Goal: Task Accomplishment & Management: Complete application form

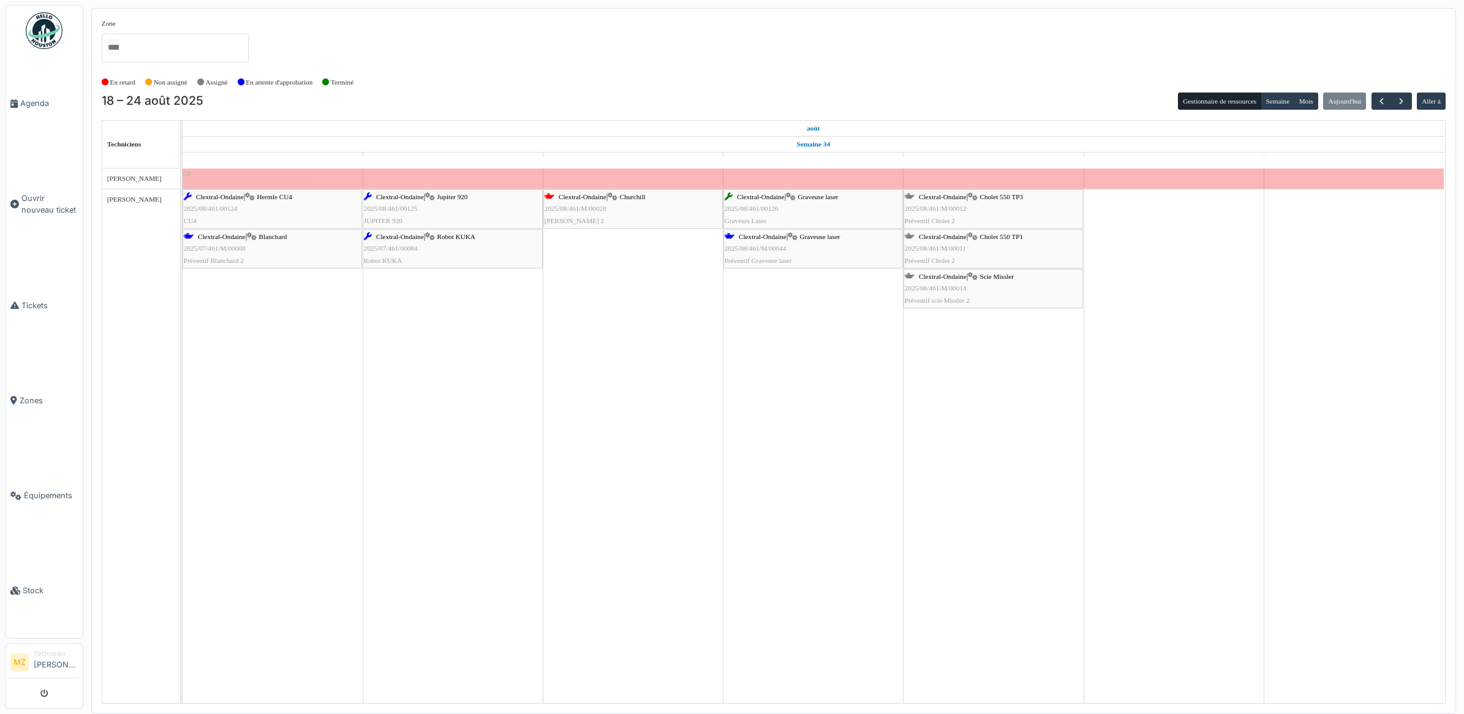
click at [980, 252] on div "Clextral-Ondaine | Cholet 550 TP1 2025/08/461/M/00011 Préventif Cholet 2" at bounding box center [993, 249] width 177 height 36
click at [999, 198] on span "Cholet 550 TP3" at bounding box center [1000, 196] width 43 height 7
click at [974, 282] on div "Clextral-Ondaine | Scie Missler 2025/08/461/M/00014 Préventif scie Missler 2" at bounding box center [993, 289] width 177 height 36
click at [45, 314] on link "Tickets" at bounding box center [44, 305] width 77 height 95
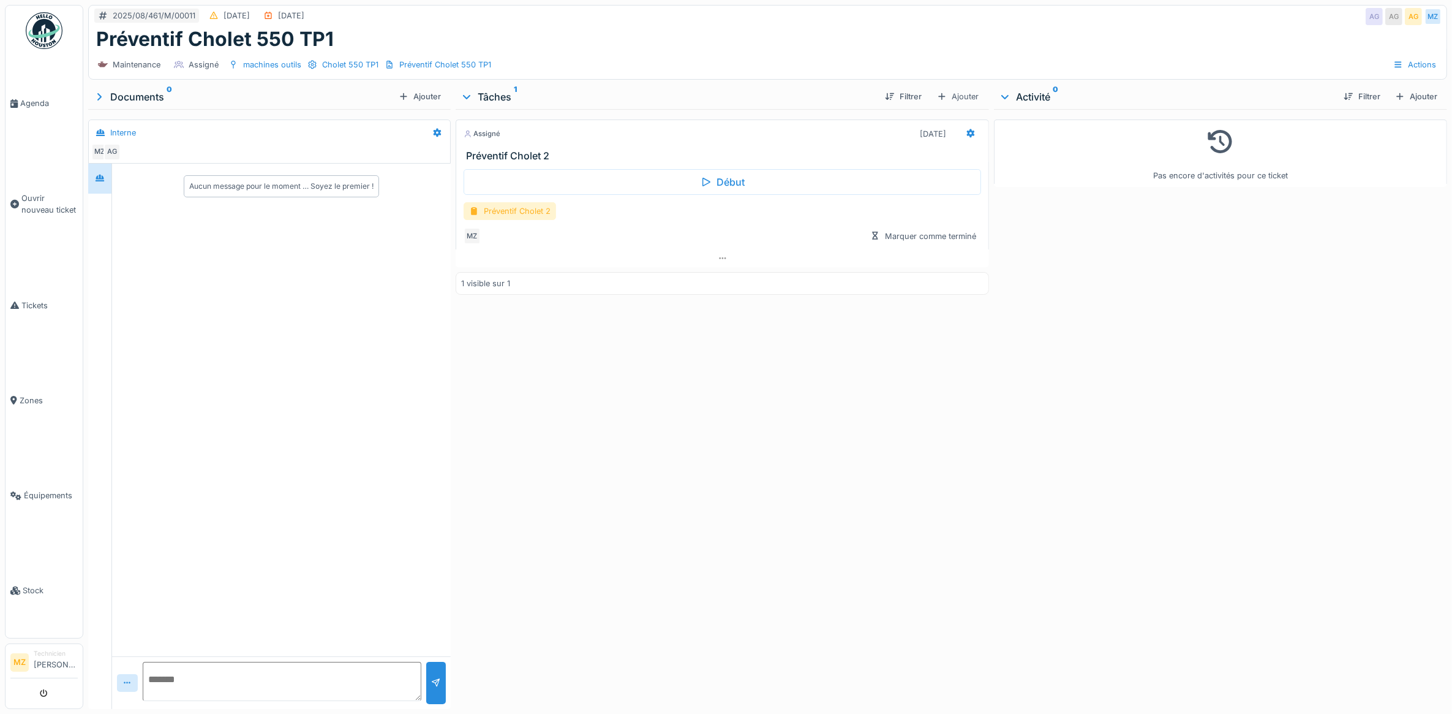
click at [539, 214] on div "Préventif Cholet 2" at bounding box center [510, 211] width 92 height 18
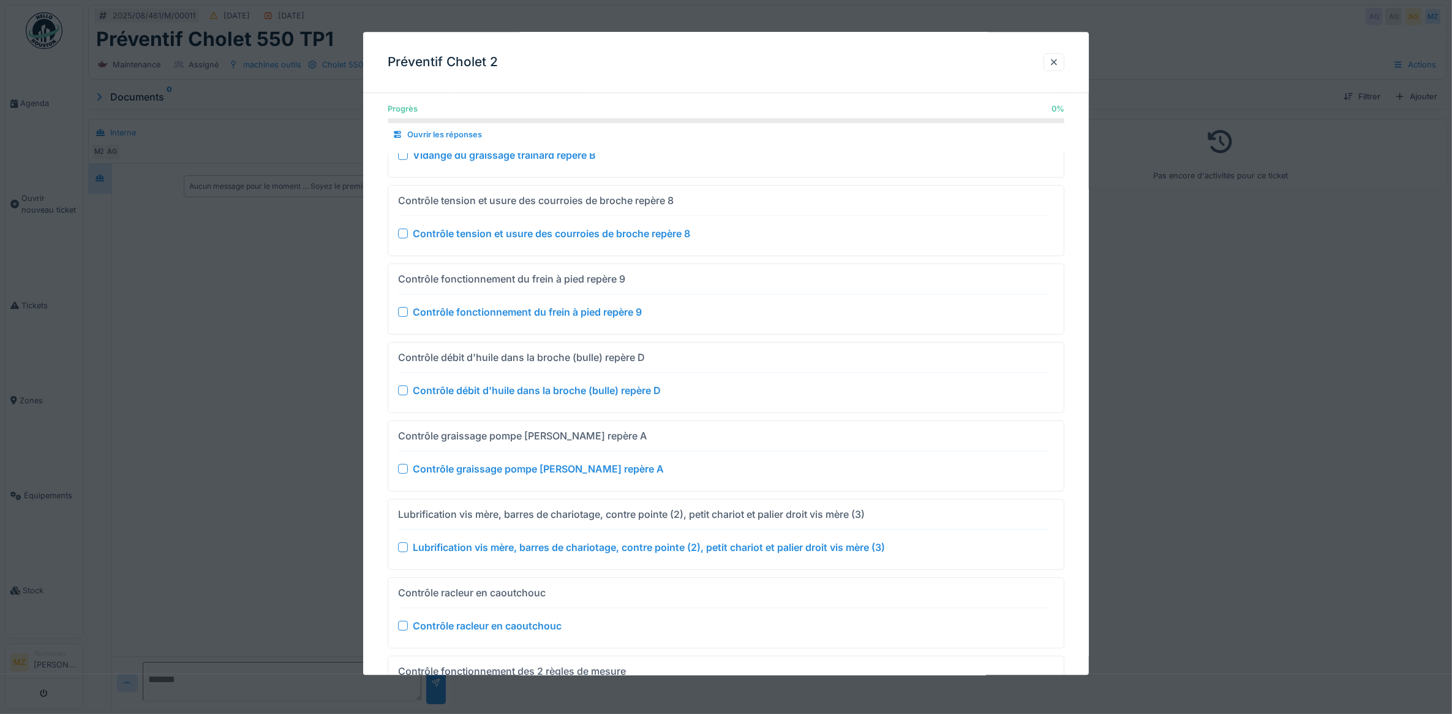
scroll to position [401, 0]
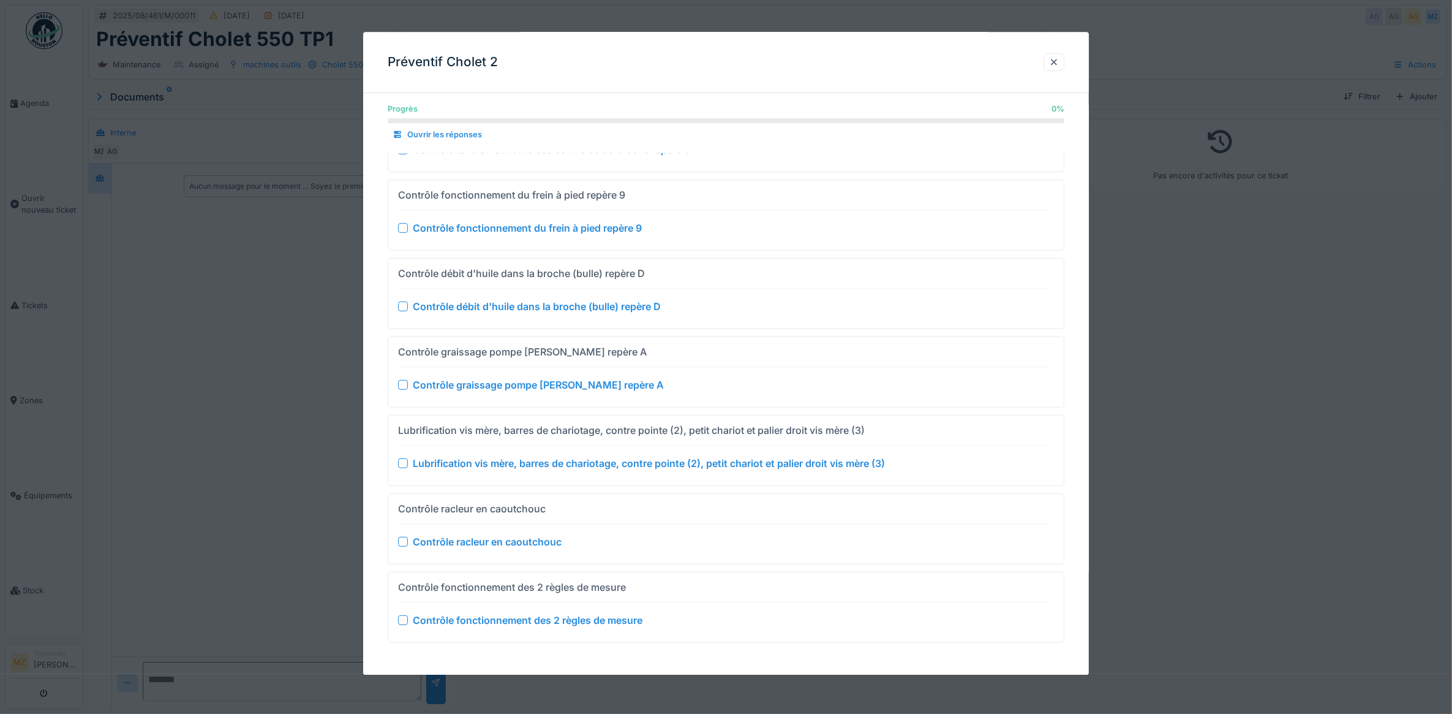
click at [250, 410] on div at bounding box center [726, 357] width 1452 height 714
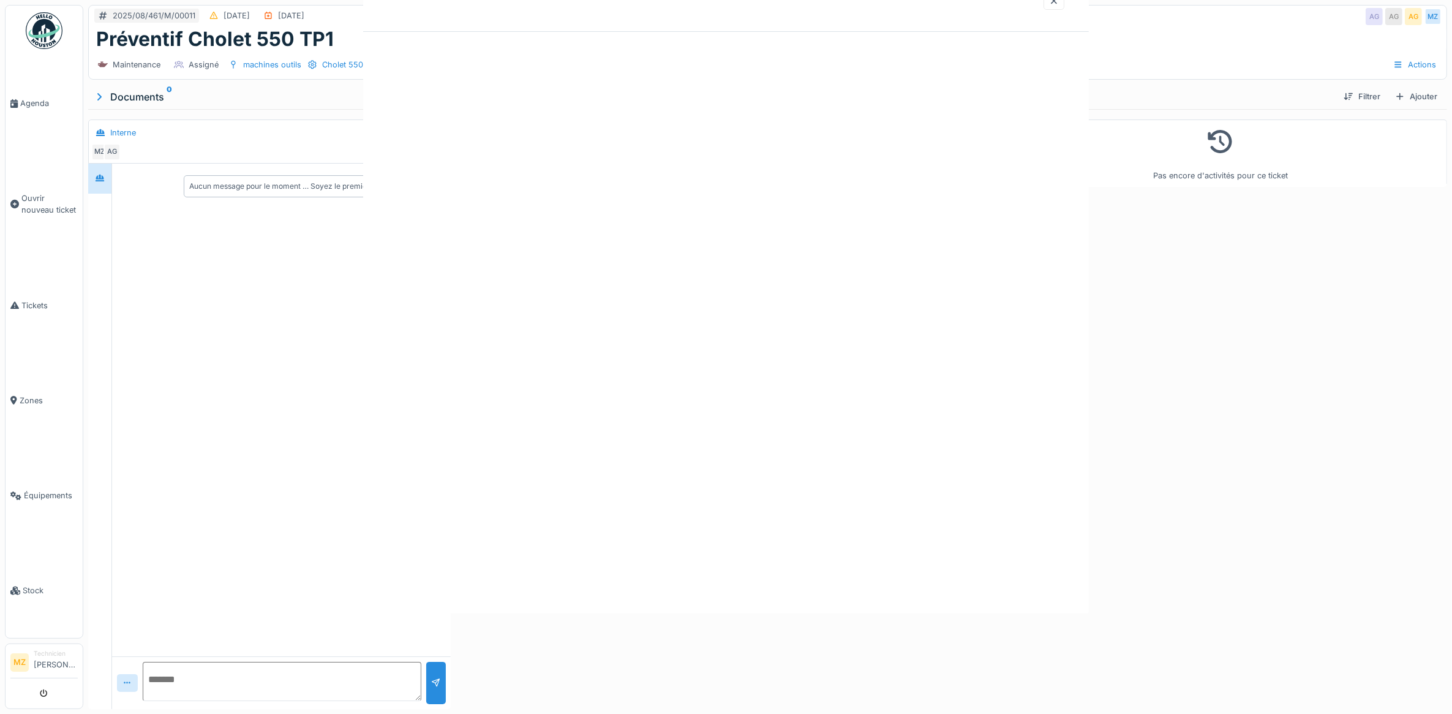
scroll to position [0, 0]
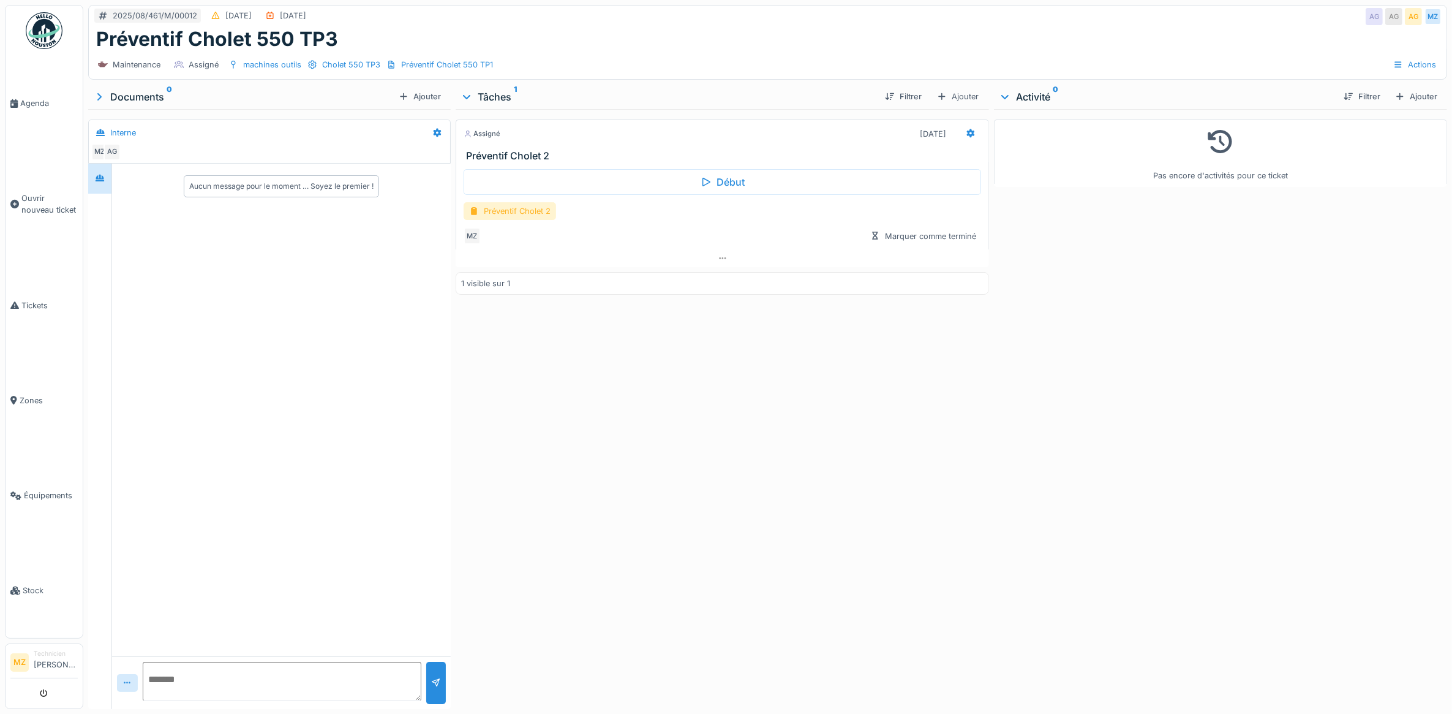
click at [525, 215] on div "Préventif Cholet 2" at bounding box center [510, 211] width 92 height 18
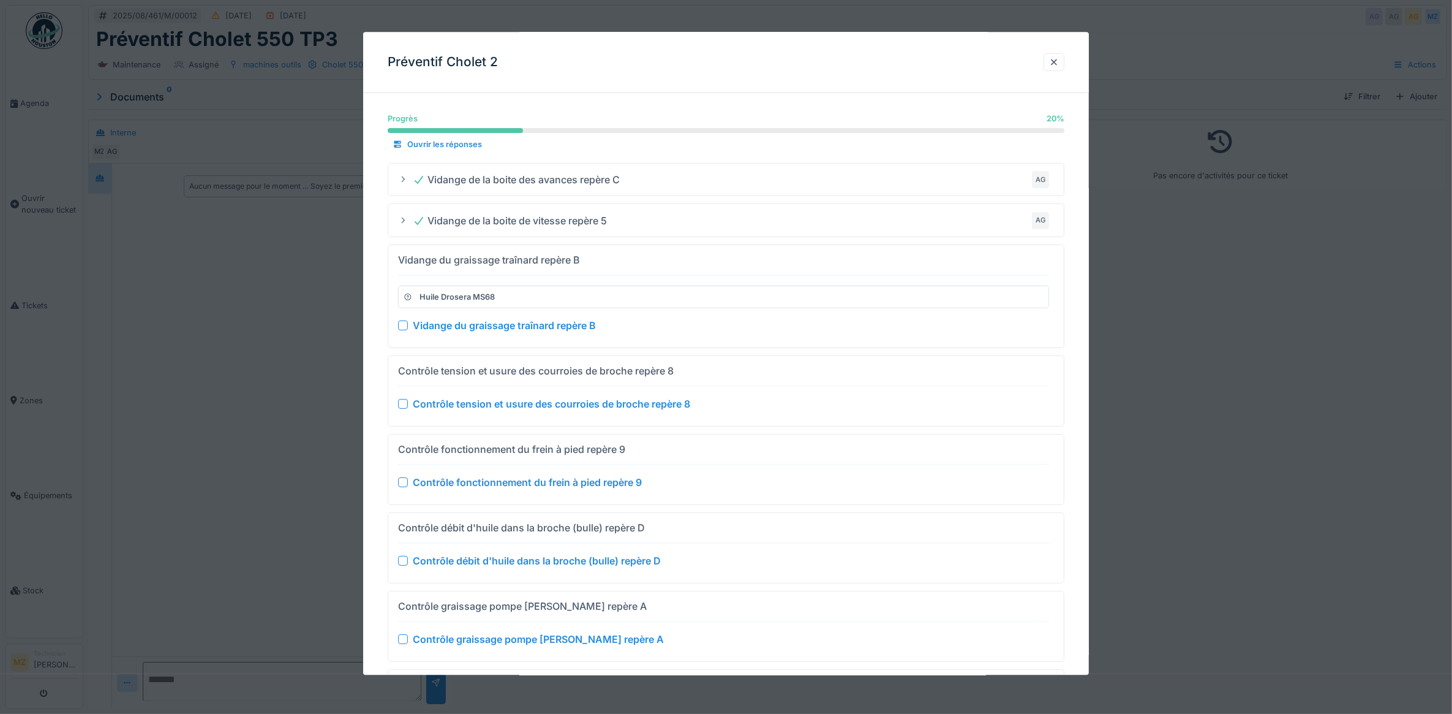
click at [279, 398] on div at bounding box center [726, 357] width 1452 height 714
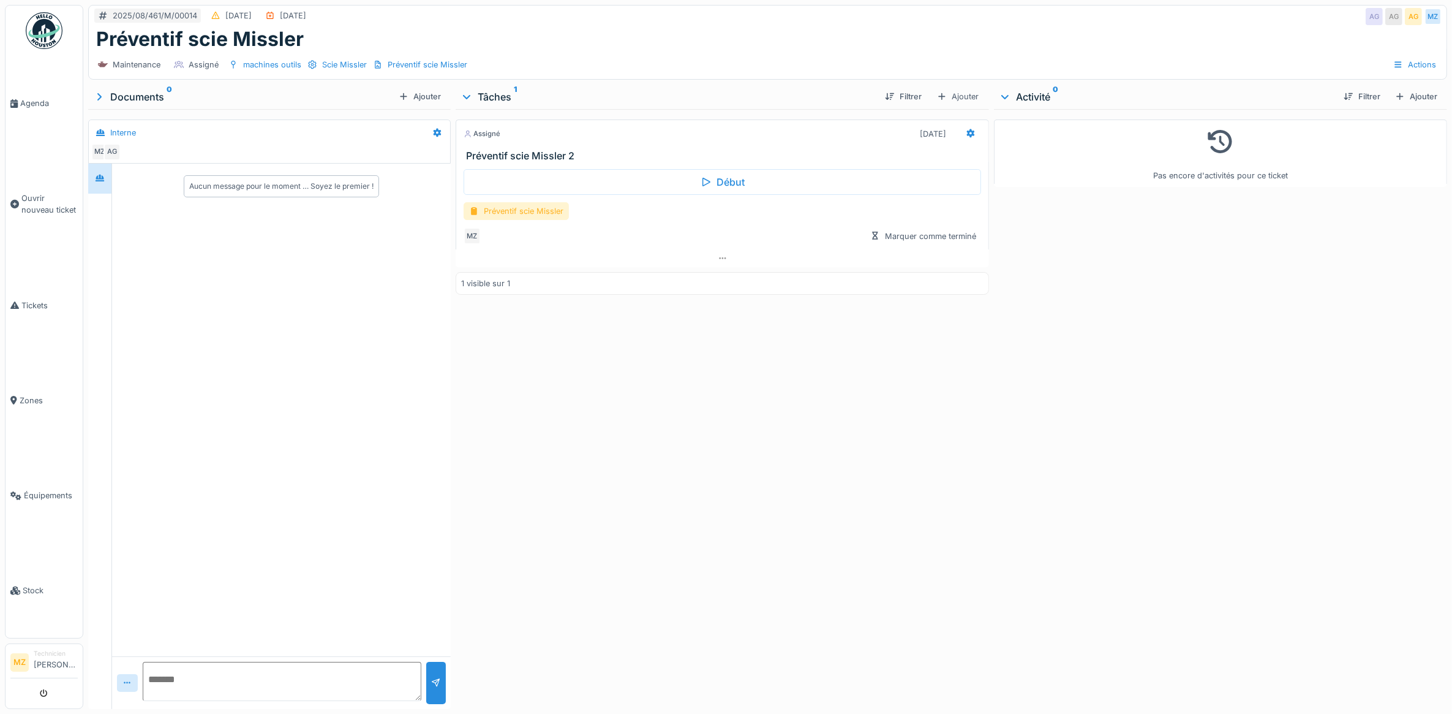
click at [541, 212] on div "Préventif scie Missler" at bounding box center [516, 211] width 105 height 18
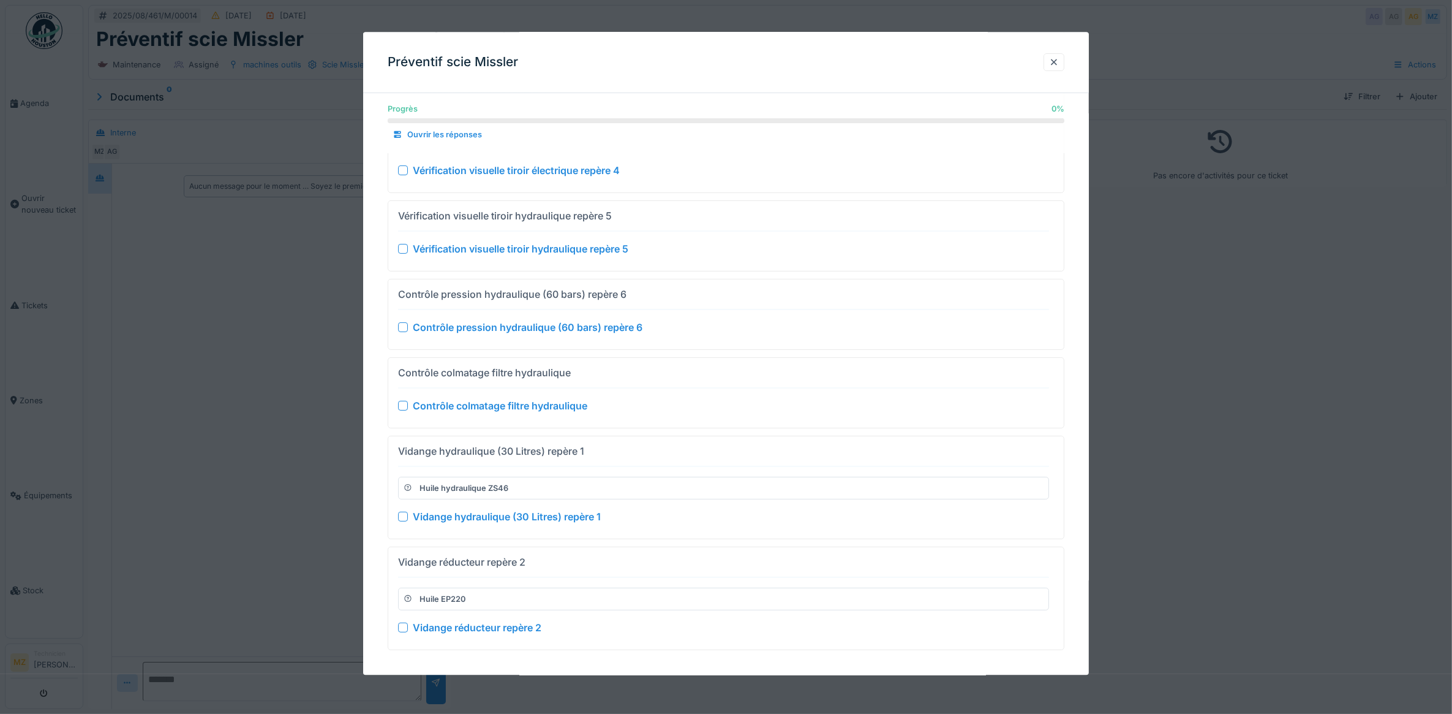
scroll to position [243, 0]
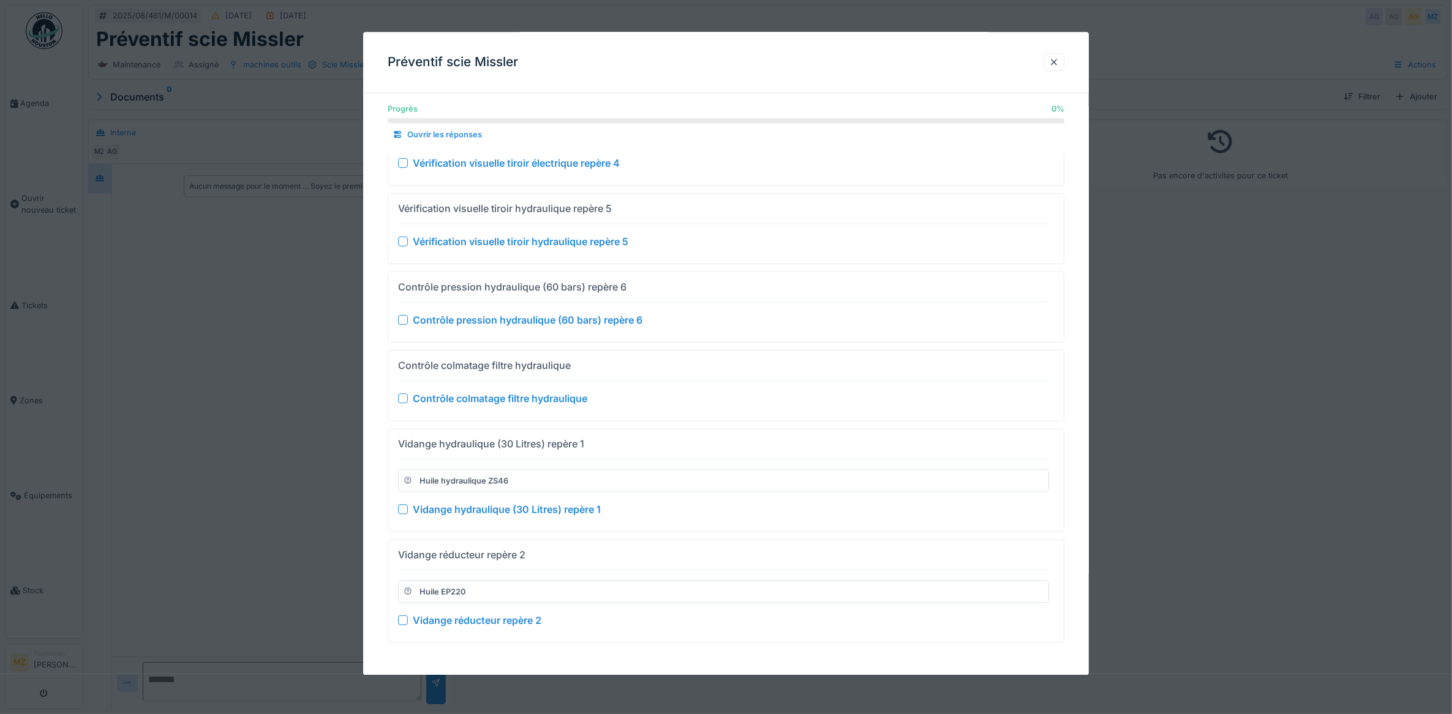
click at [356, 409] on div at bounding box center [726, 357] width 1452 height 714
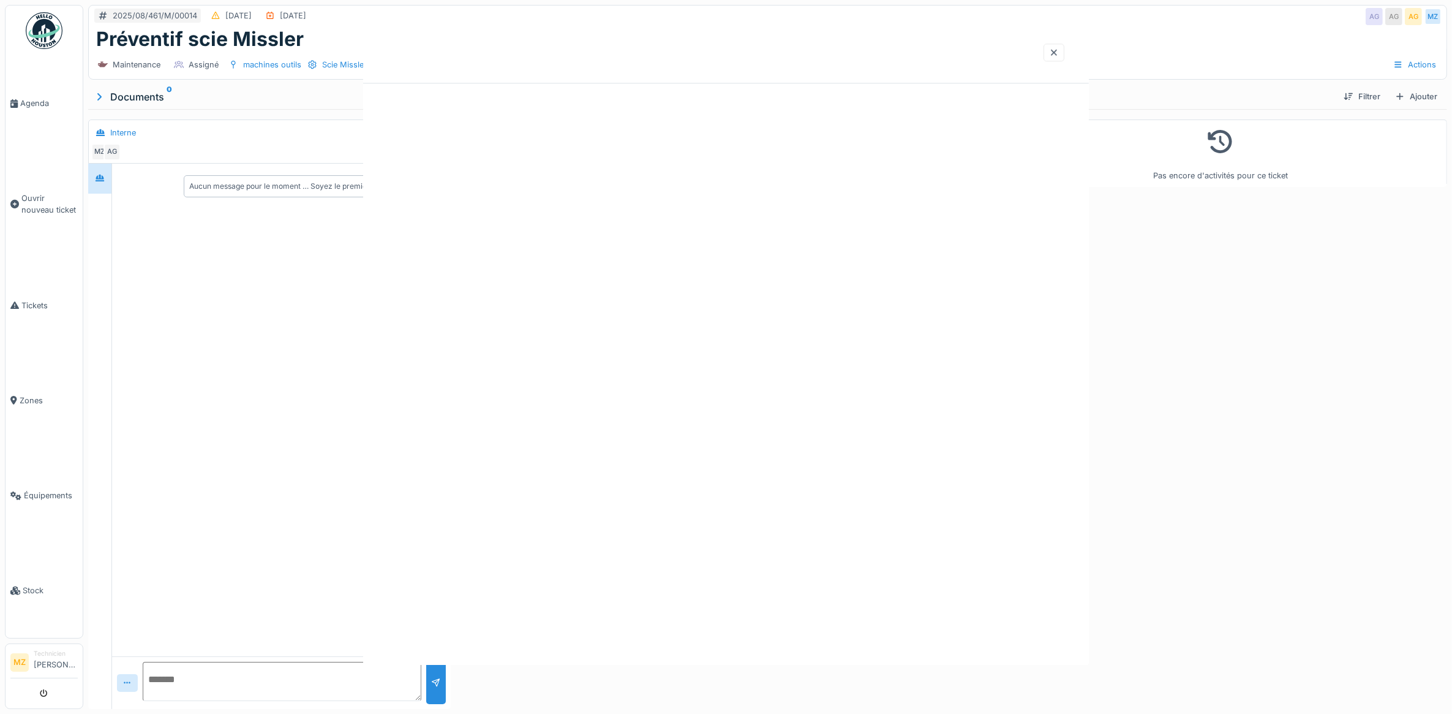
scroll to position [0, 0]
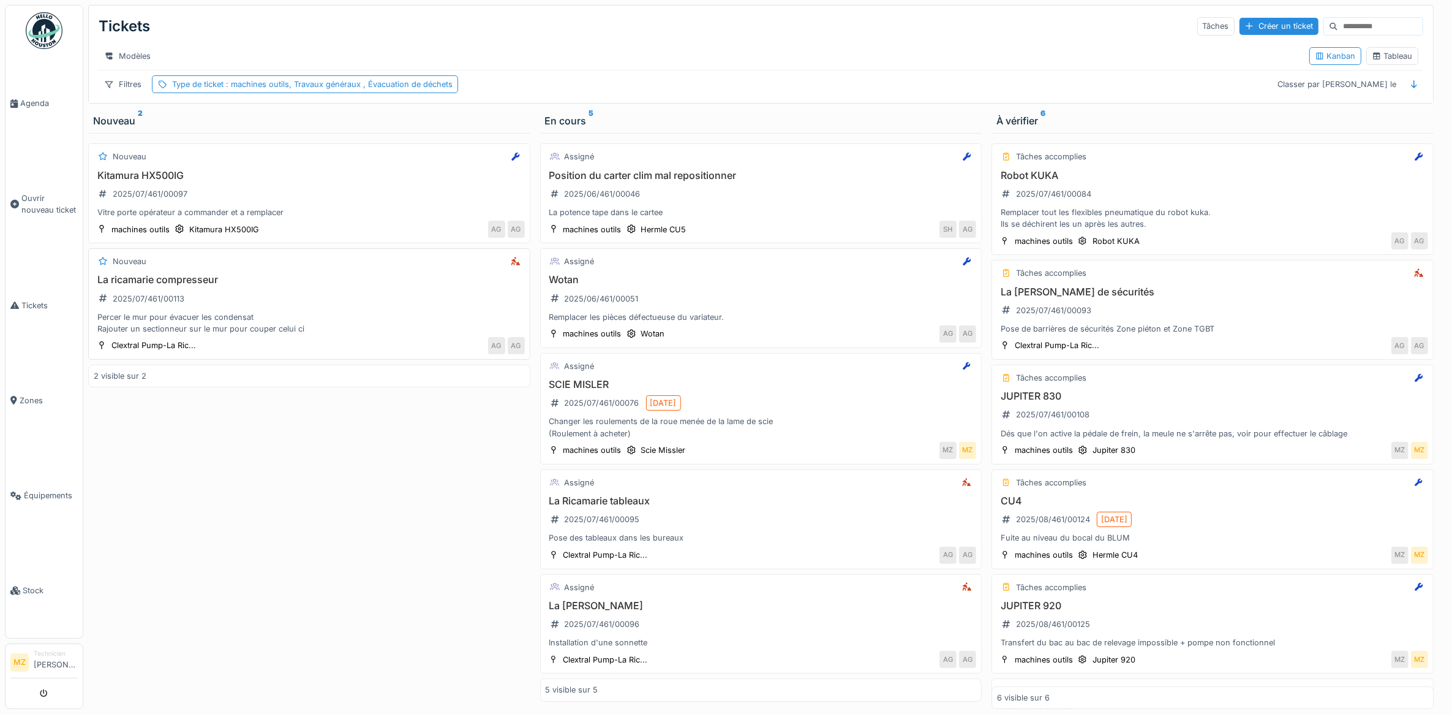
click at [338, 285] on h3 "La ricamarie compresseur" at bounding box center [309, 280] width 431 height 12
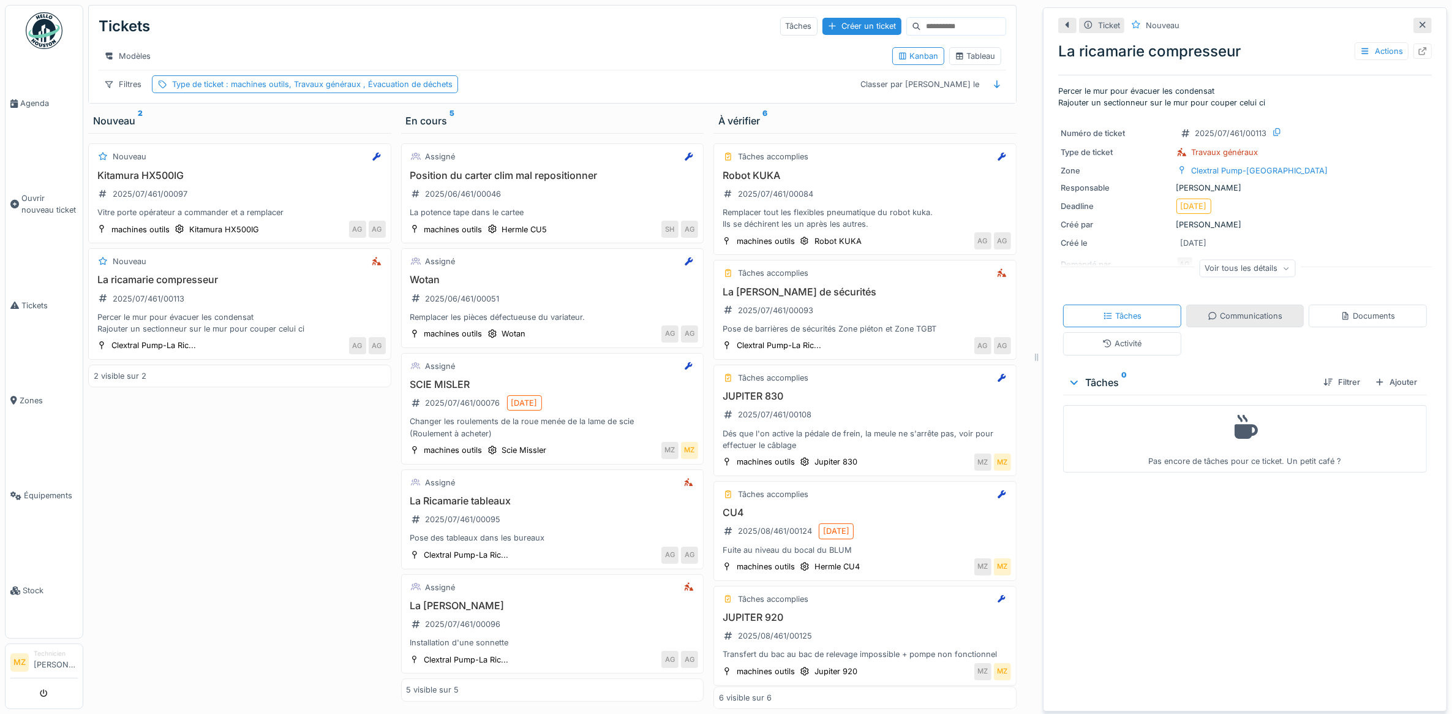
click at [1229, 311] on div "Communications" at bounding box center [1245, 315] width 118 height 23
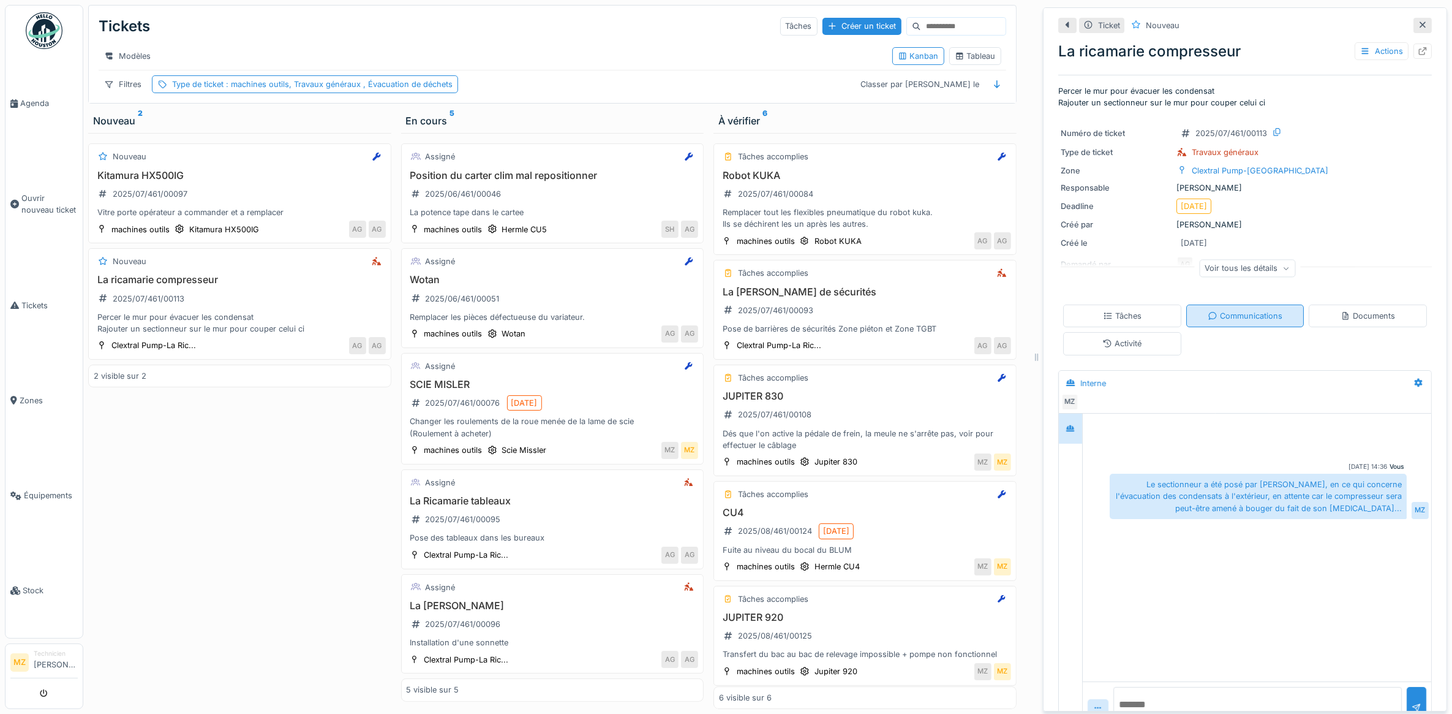
scroll to position [11, 0]
click at [218, 549] on div "Nouveau Kitamura HX500IG 2025/07/461/00097 Vitre porte opérateur a commander et…" at bounding box center [239, 421] width 303 height 576
click at [277, 190] on div "Kitamura HX500IG 2025/07/461/00097 Vitre porte opérateur a commander et a rempl…" at bounding box center [240, 194] width 292 height 49
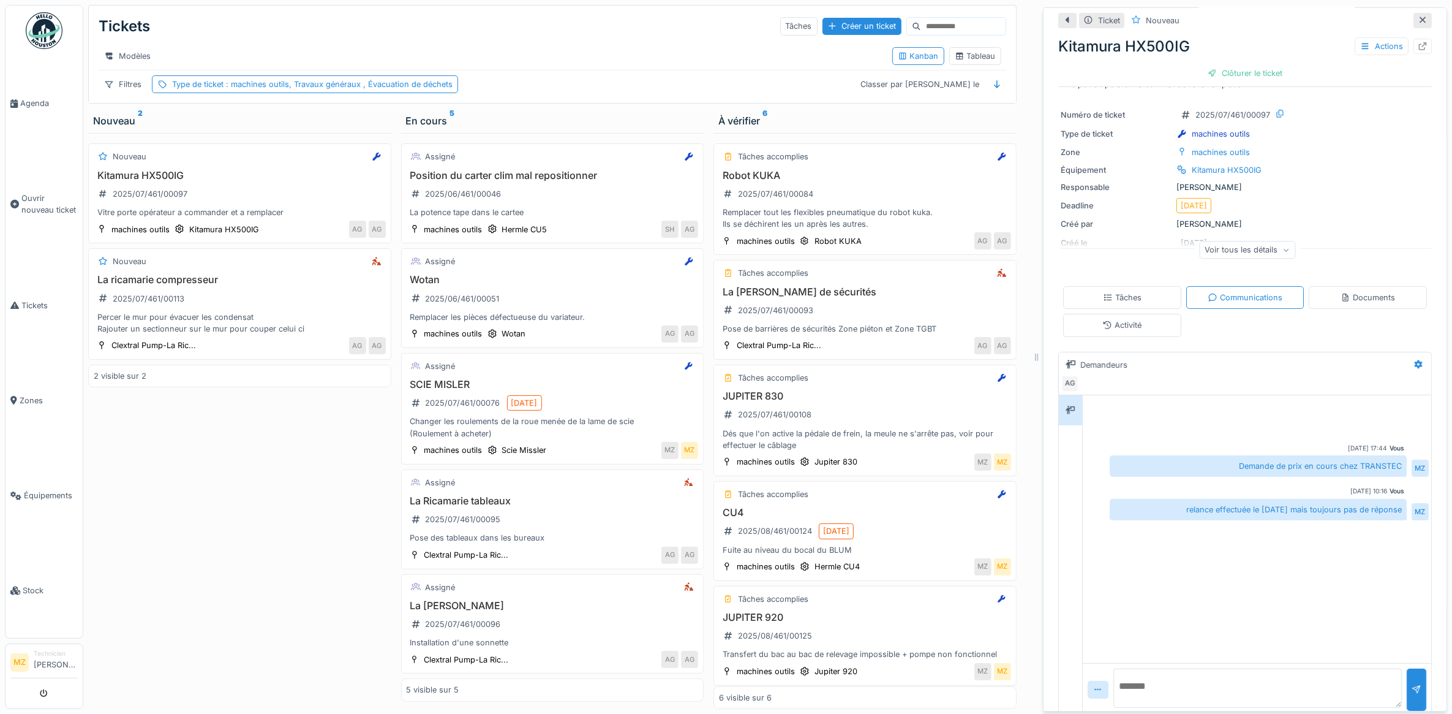
scroll to position [37, 0]
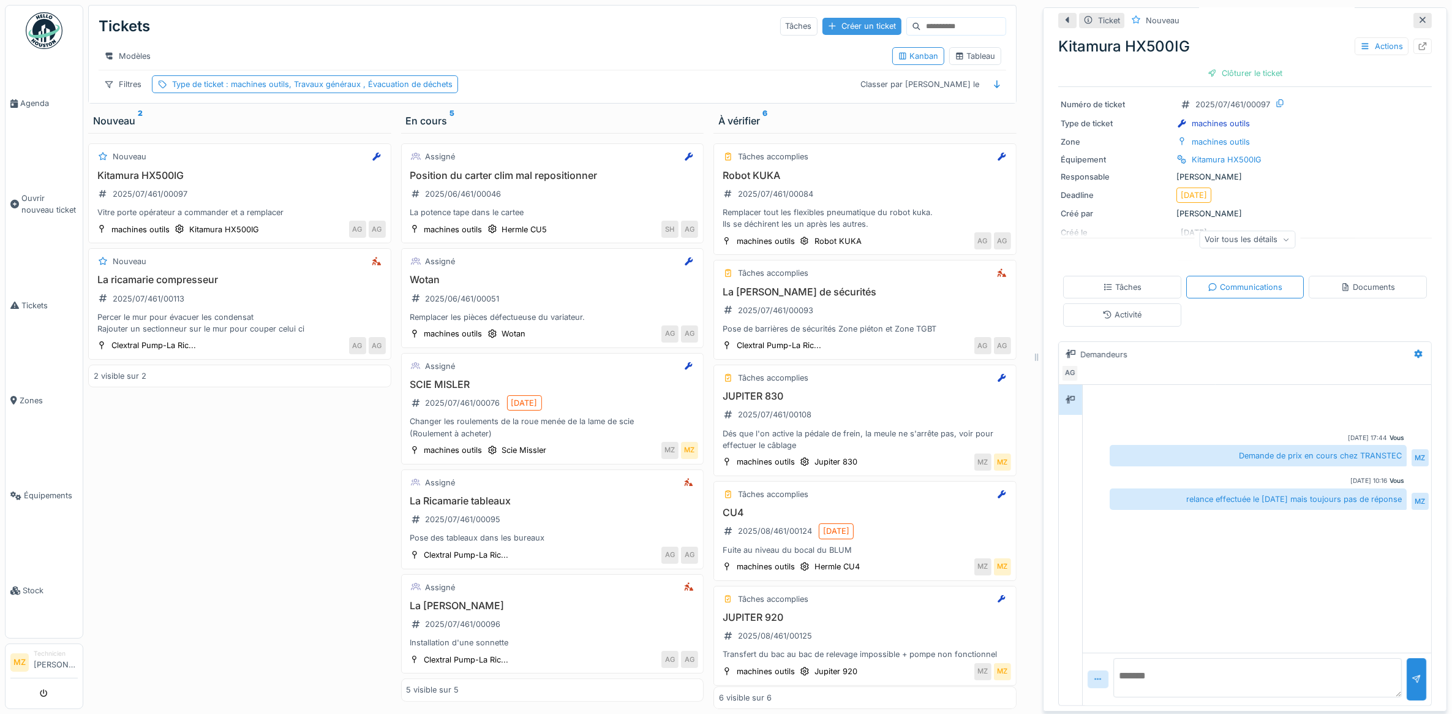
click at [841, 18] on div "Créer un ticket" at bounding box center [862, 26] width 79 height 17
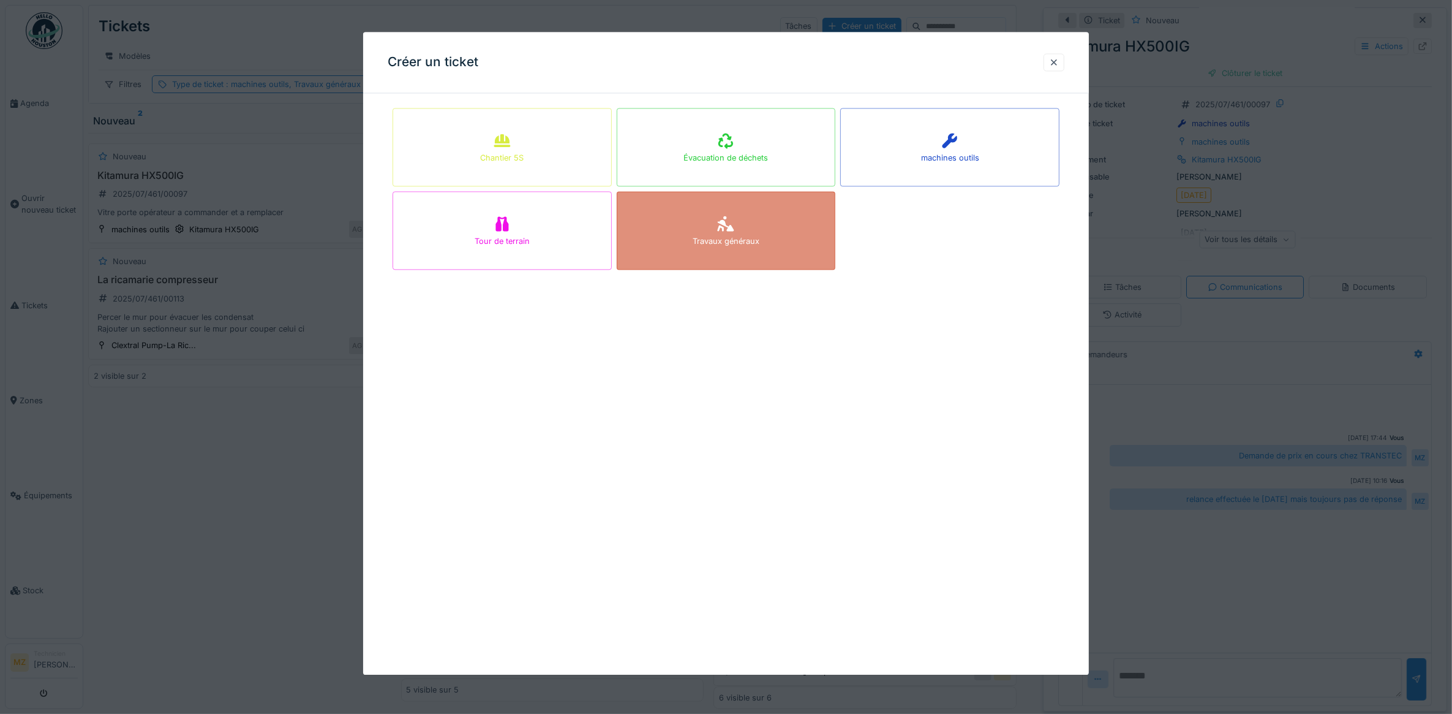
click at [712, 225] on div "Travaux généraux" at bounding box center [726, 230] width 219 height 78
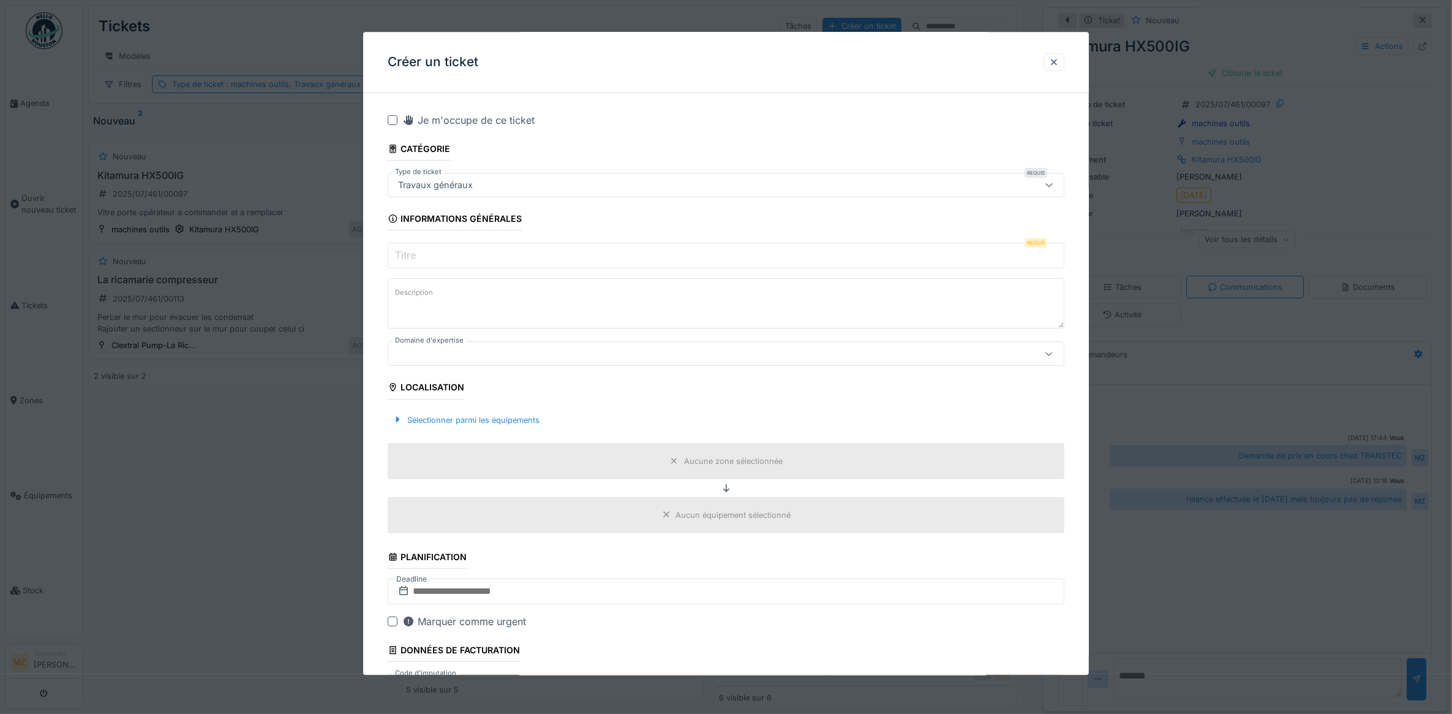
drag, startPoint x: 448, startPoint y: 354, endPoint x: 440, endPoint y: 338, distance: 18.1
click at [447, 353] on div at bounding box center [688, 353] width 590 height 13
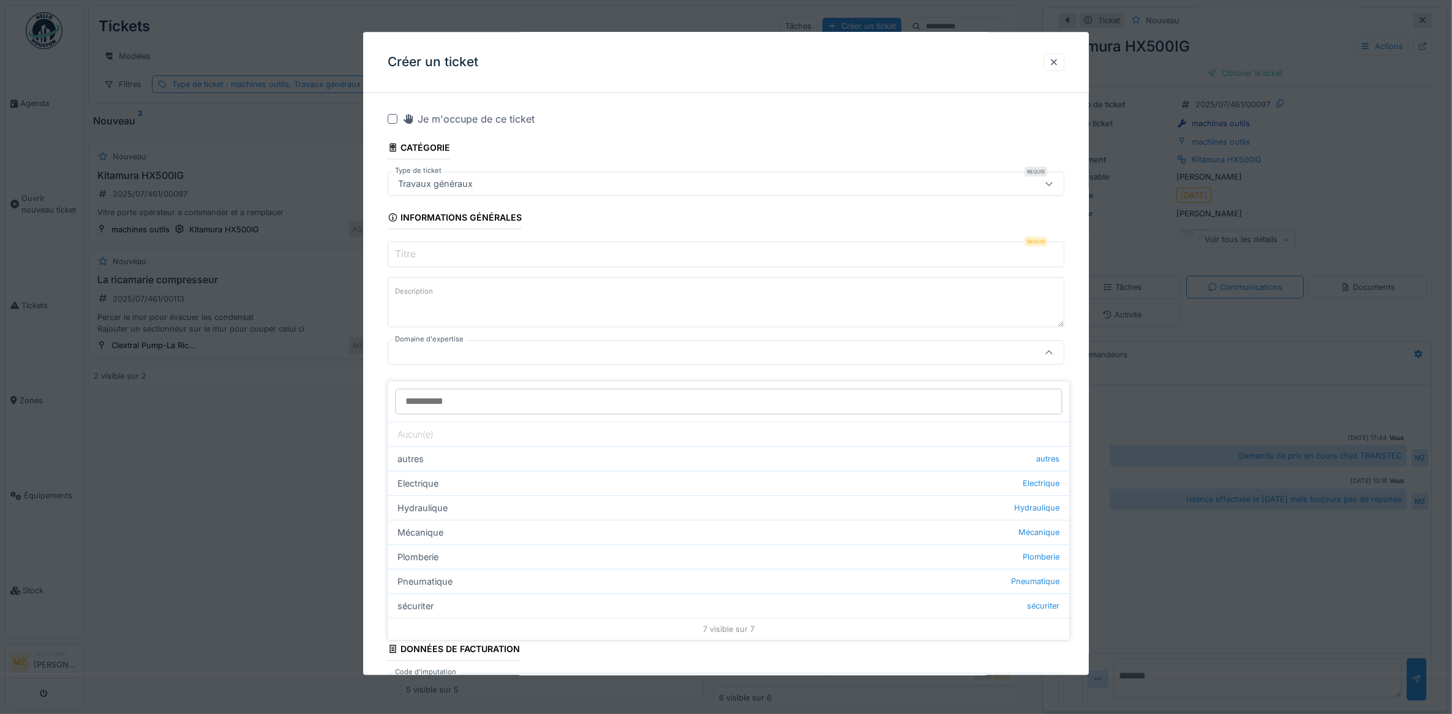
click at [510, 402] on input "Domaine d'expertise" at bounding box center [729, 401] width 667 height 26
click at [671, 352] on div at bounding box center [688, 352] width 590 height 13
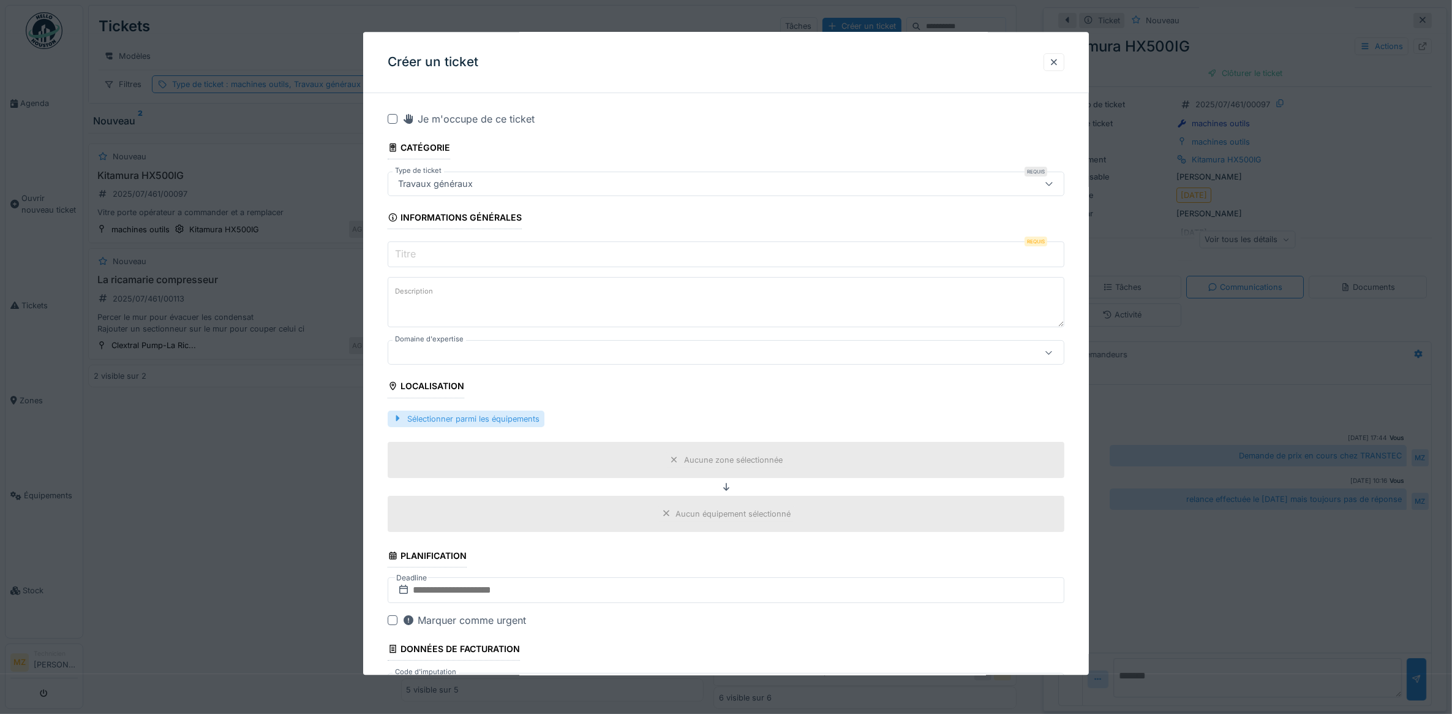
click at [524, 418] on div "Sélectionner parmi les équipements" at bounding box center [466, 418] width 157 height 17
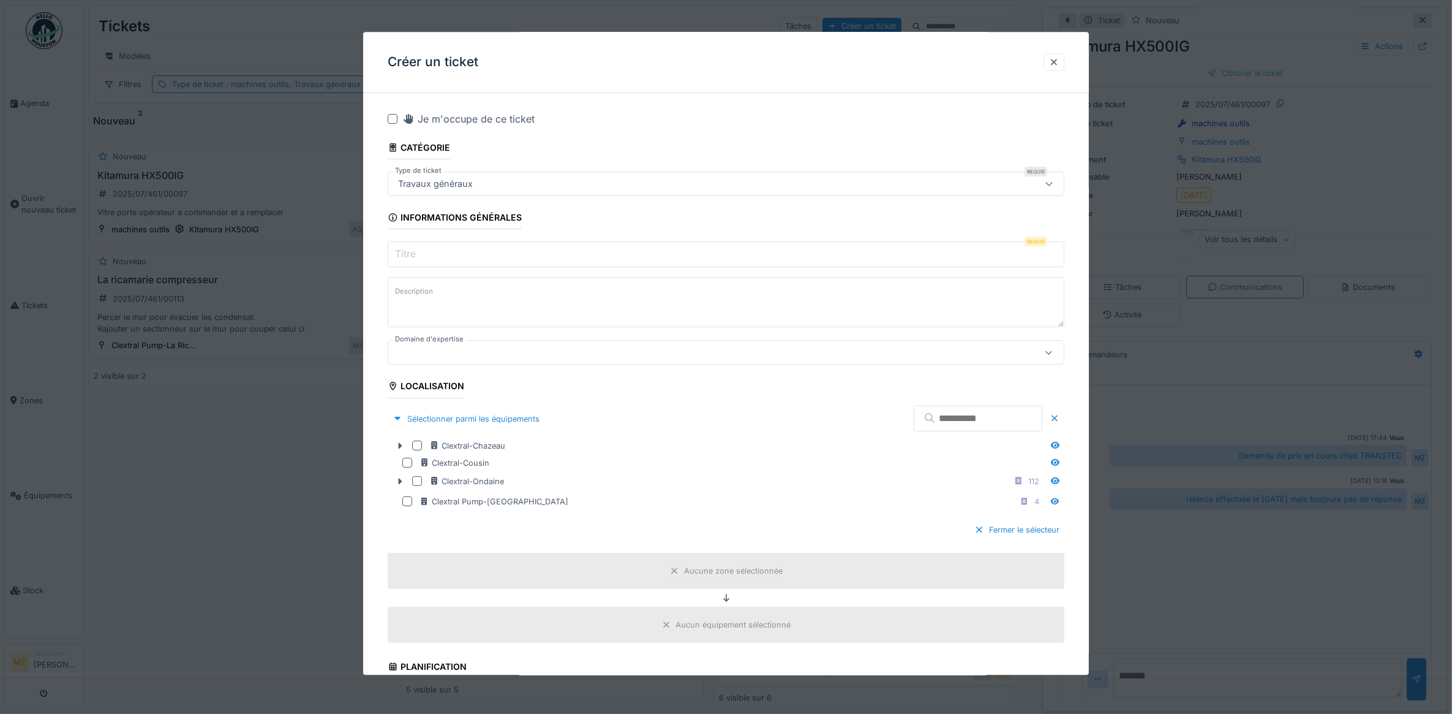
click at [971, 423] on input "text" at bounding box center [978, 419] width 129 height 26
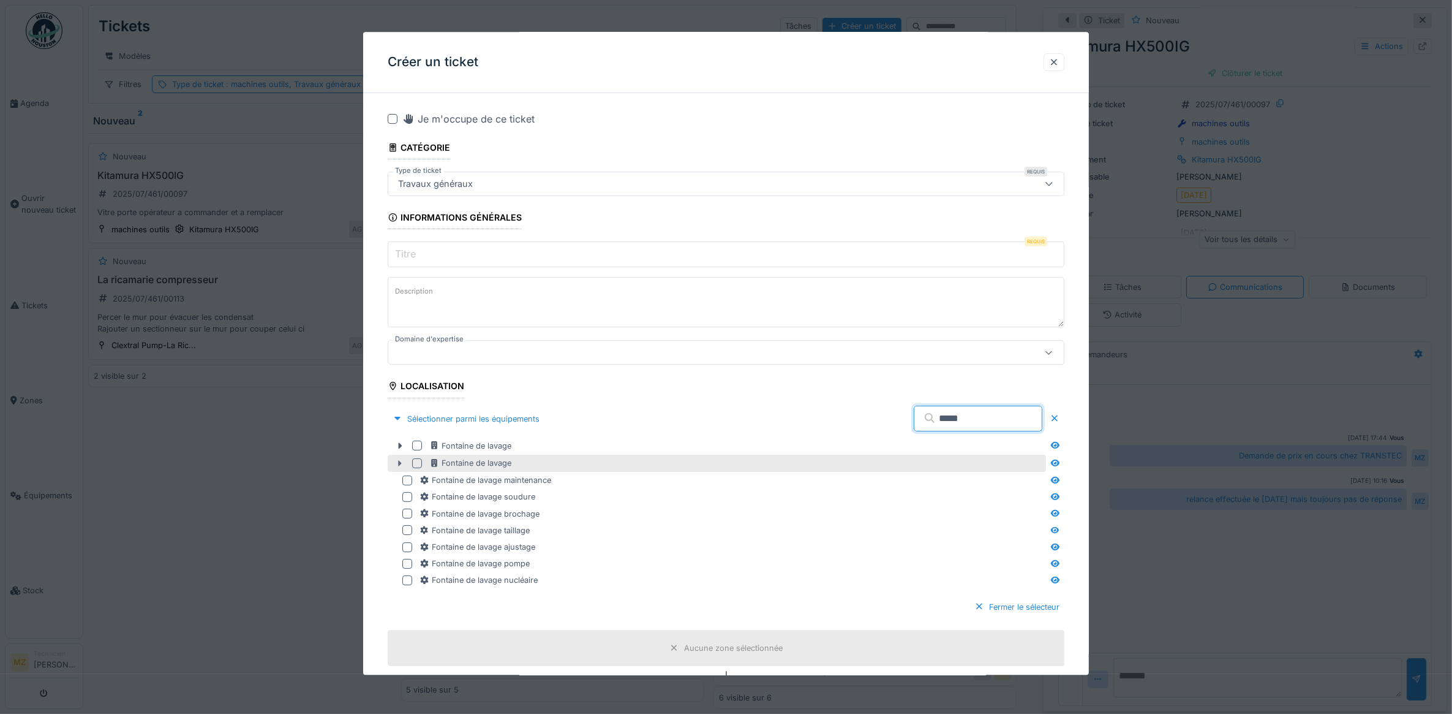
type input "*****"
click at [397, 460] on icon at bounding box center [400, 463] width 10 height 8
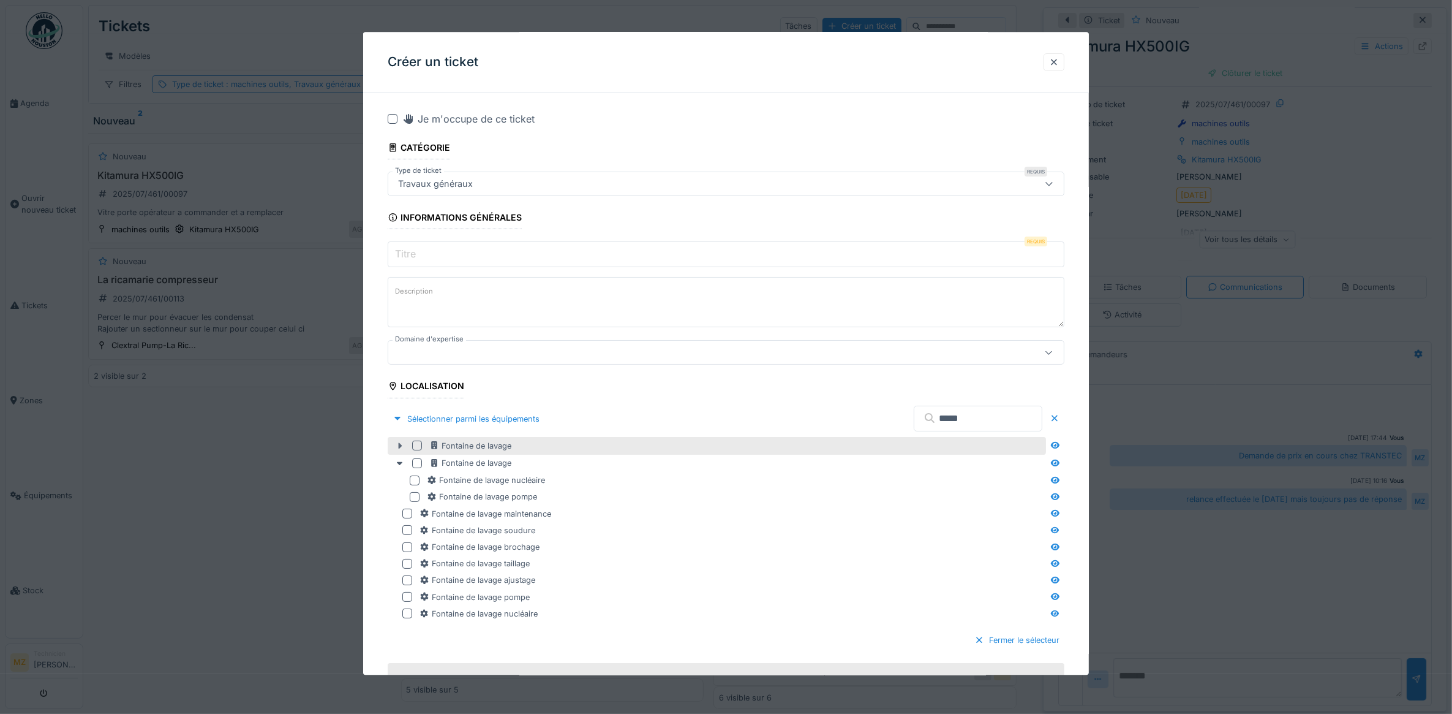
click at [399, 451] on div at bounding box center [400, 445] width 20 height 13
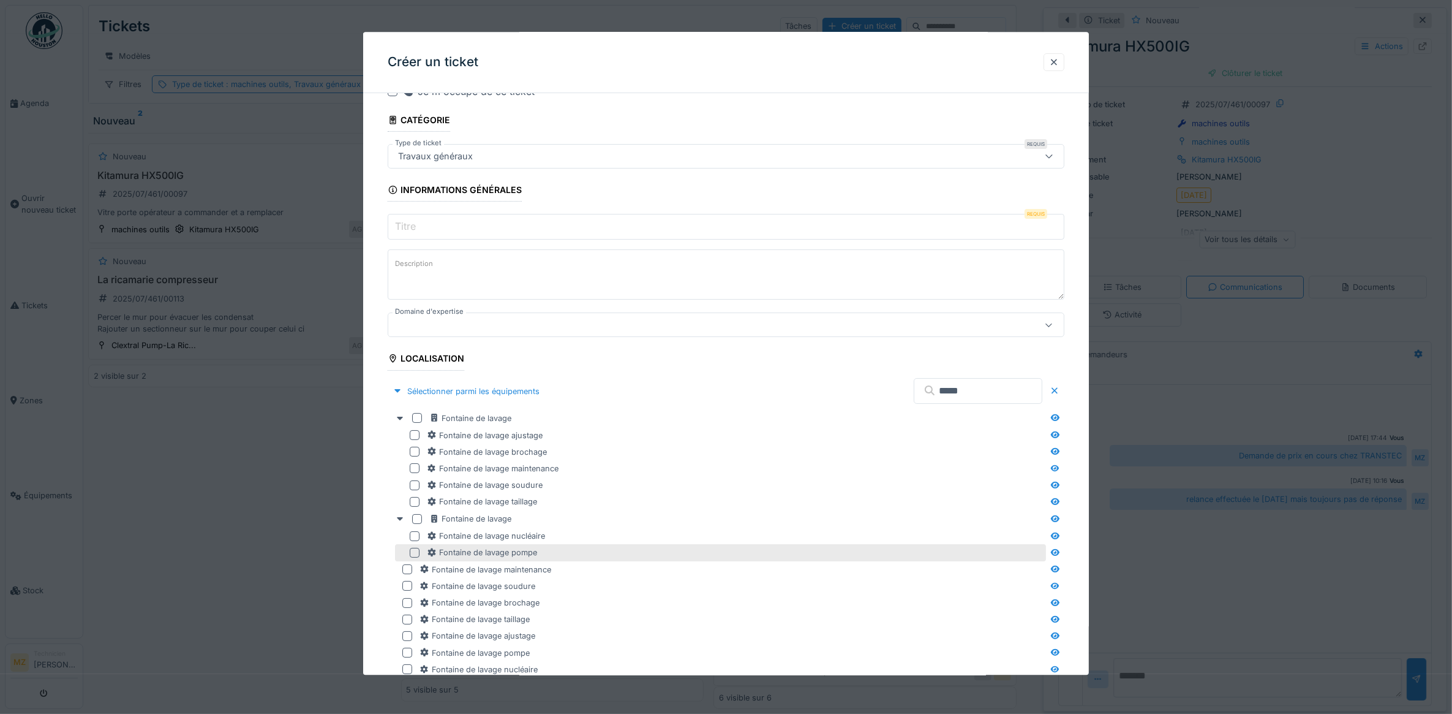
scroll to position [78, 0]
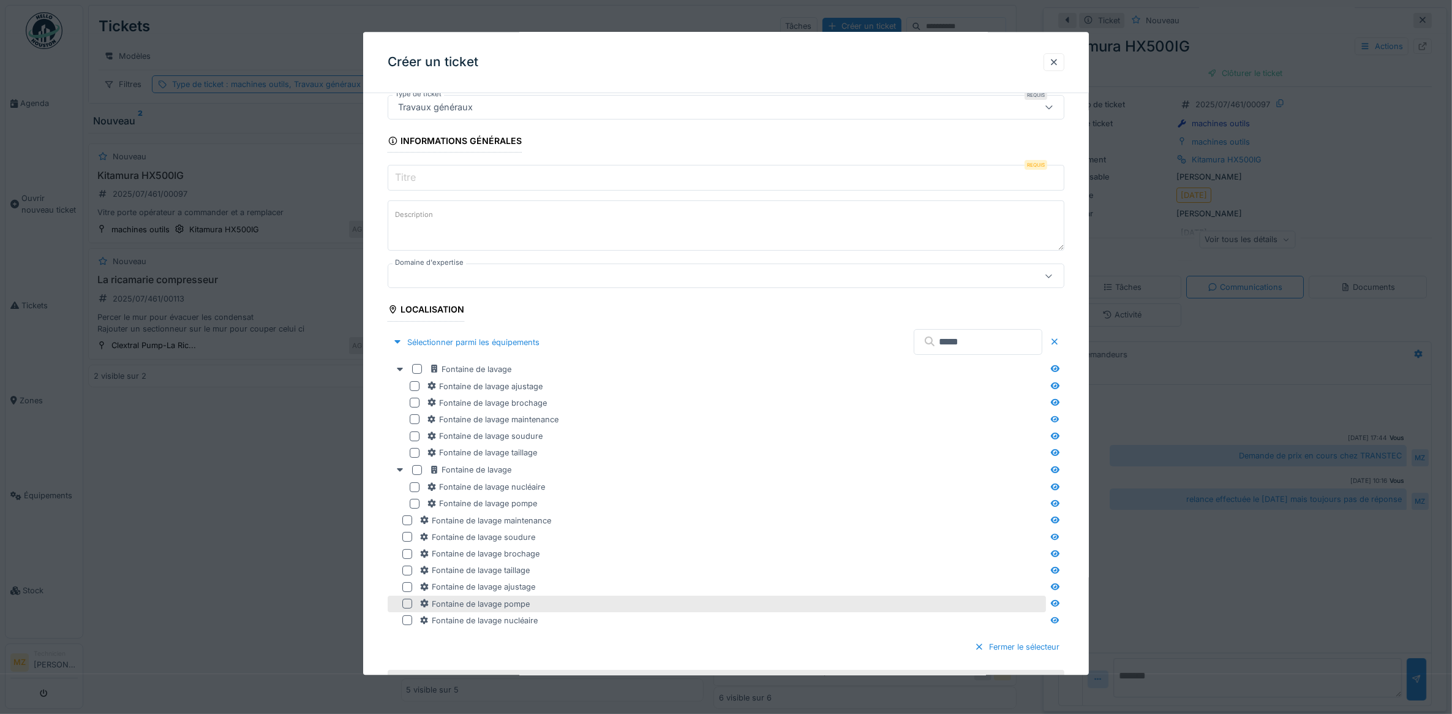
click at [408, 609] on div "Fontaine de lavage pompe" at bounding box center [717, 603] width 659 height 17
click at [405, 605] on div at bounding box center [407, 604] width 10 height 10
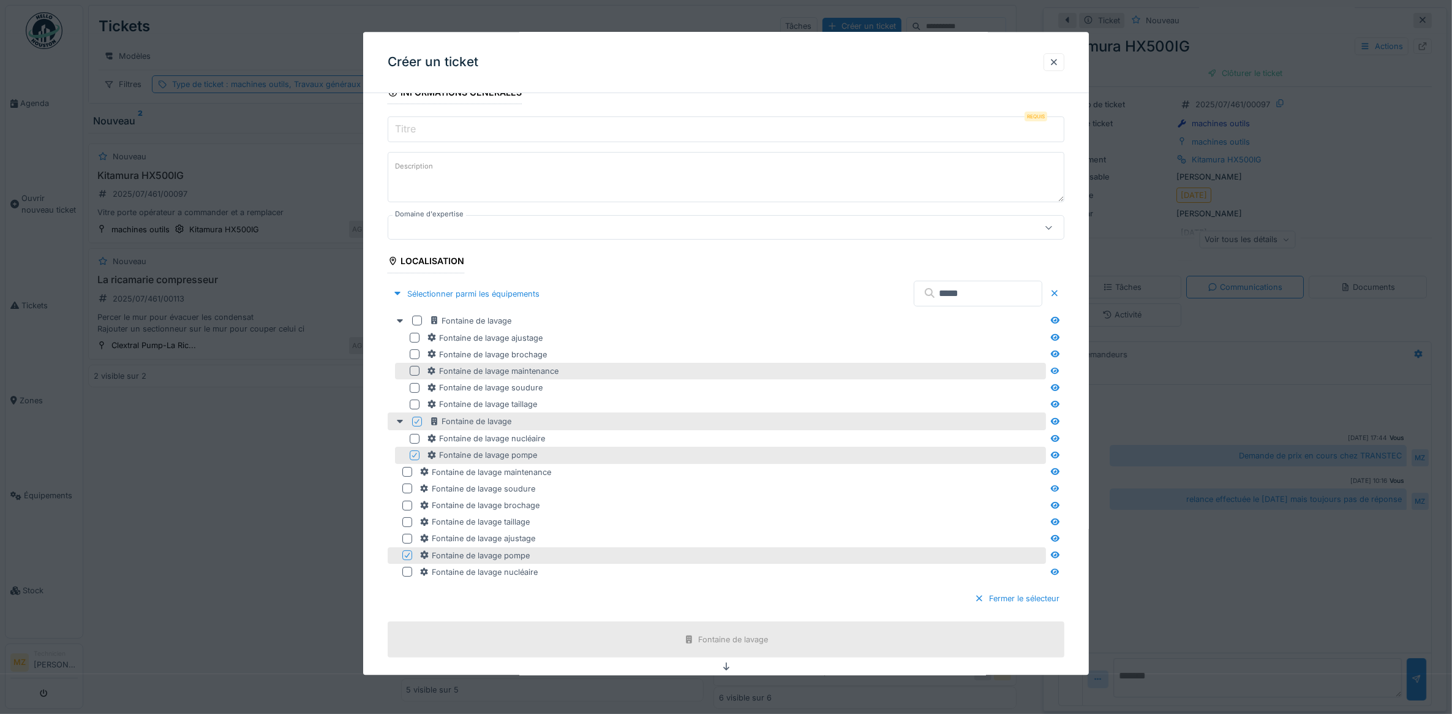
scroll to position [153, 0]
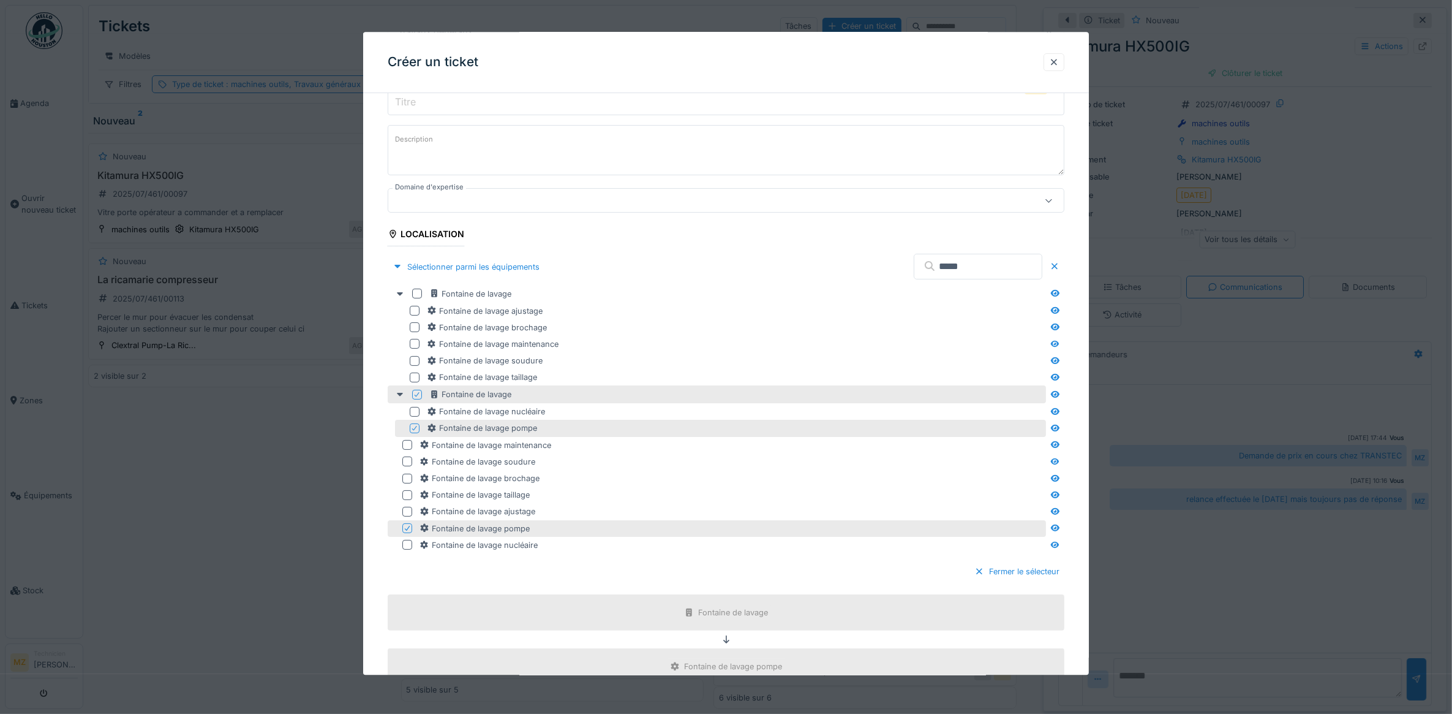
drag, startPoint x: 160, startPoint y: 527, endPoint x: 184, endPoint y: 519, distance: 24.6
click at [182, 519] on div at bounding box center [726, 357] width 1452 height 714
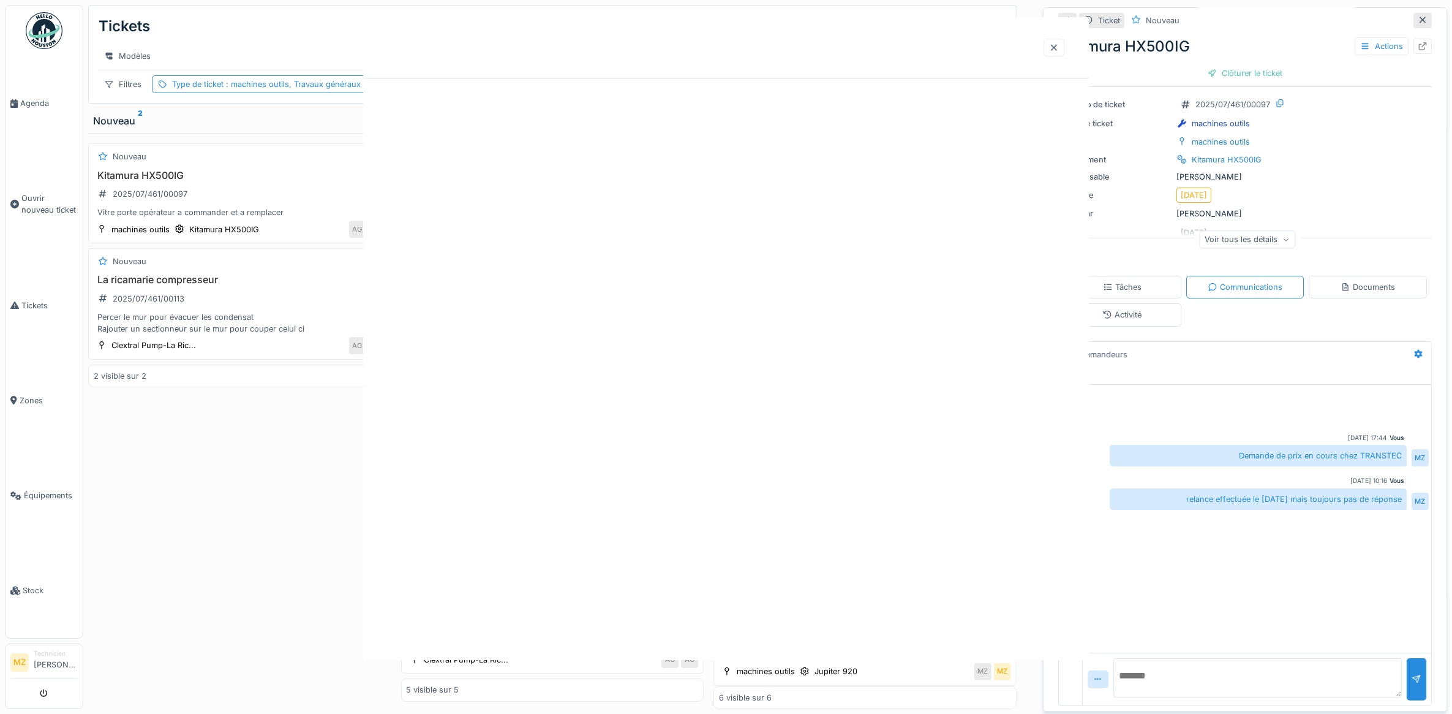
scroll to position [0, 0]
